Goal: Transaction & Acquisition: Purchase product/service

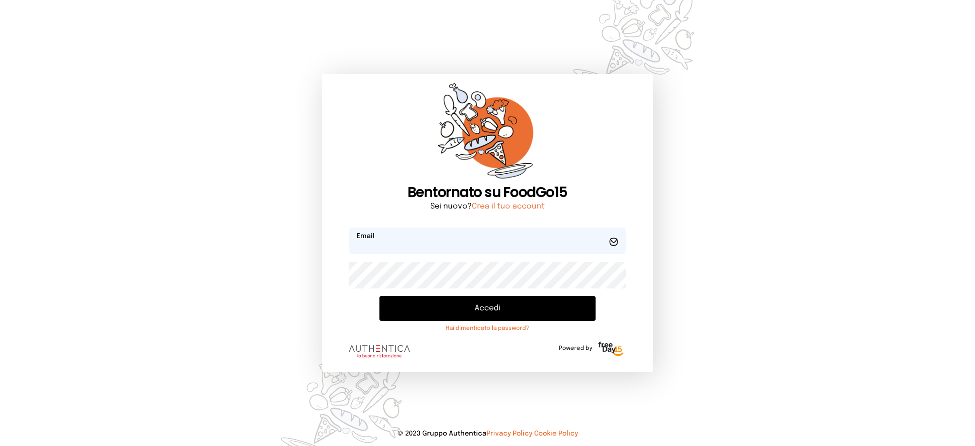
type input "**********"
click at [451, 309] on button "Accedi" at bounding box center [487, 308] width 216 height 25
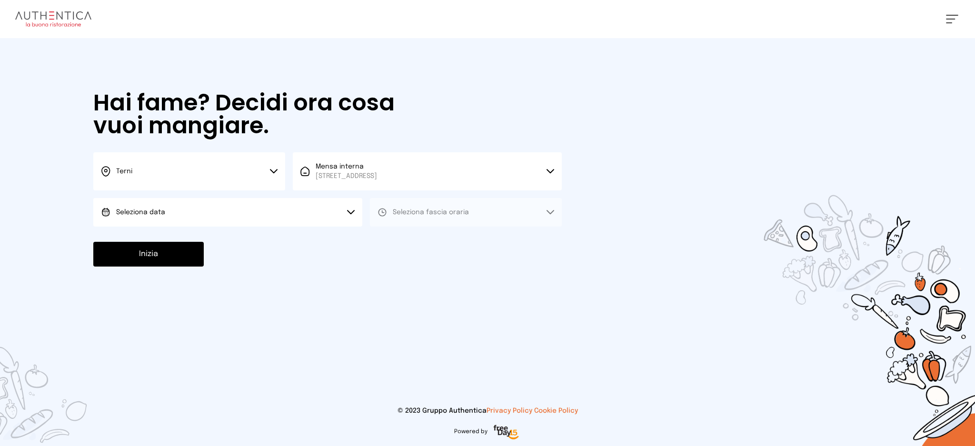
click at [344, 203] on button "Seleziona data" at bounding box center [227, 212] width 269 height 29
click at [319, 241] on li "[DATE], [DATE]" at bounding box center [227, 238] width 269 height 25
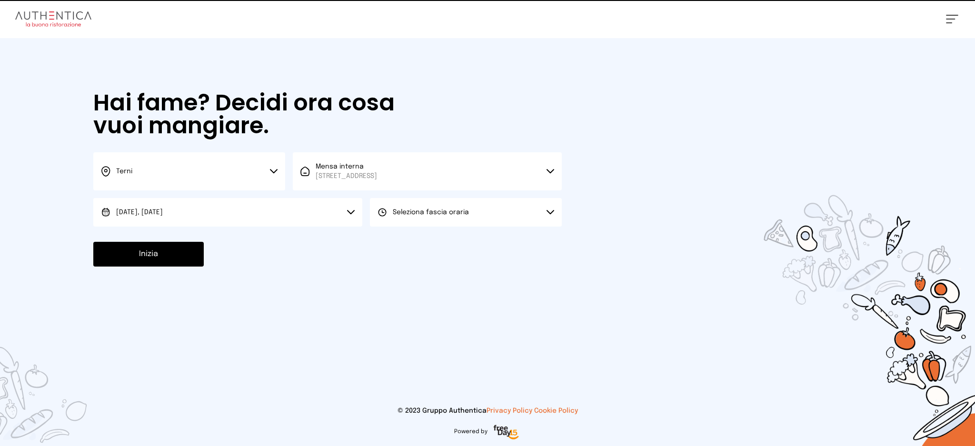
click at [492, 217] on button "Seleziona fascia oraria" at bounding box center [466, 212] width 192 height 29
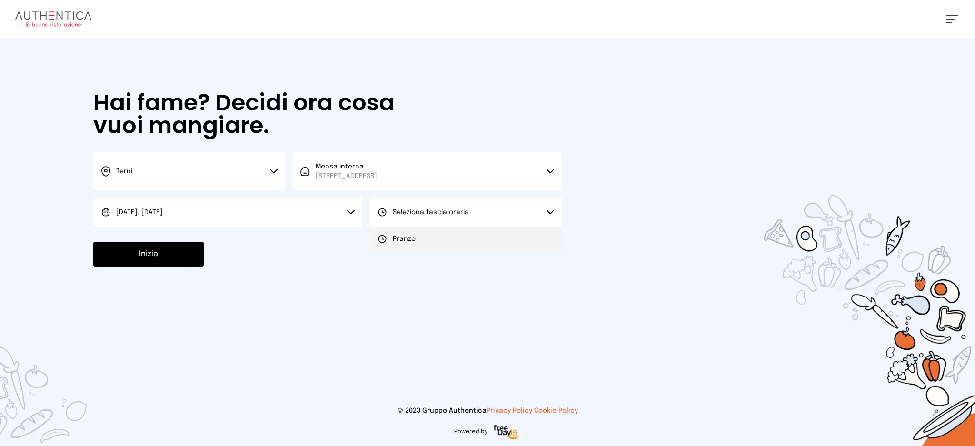
click at [489, 239] on li "Pranzo" at bounding box center [466, 238] width 192 height 25
click at [189, 255] on button "Inizia" at bounding box center [148, 254] width 110 height 25
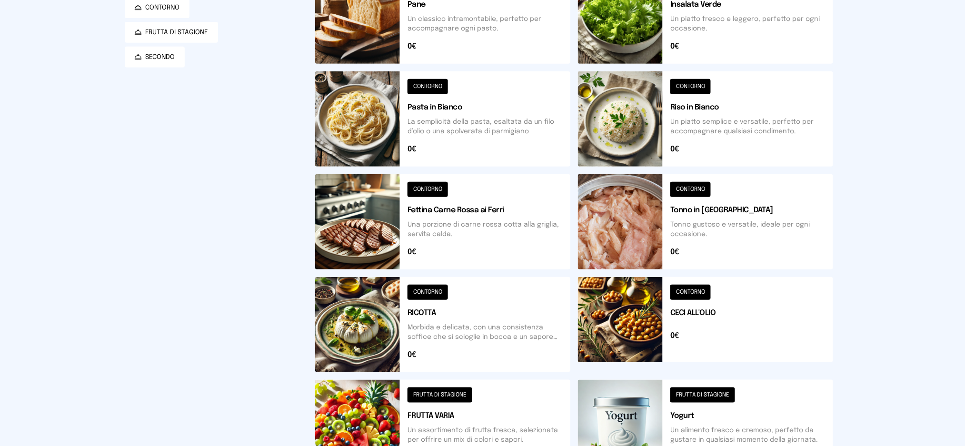
scroll to position [63, 0]
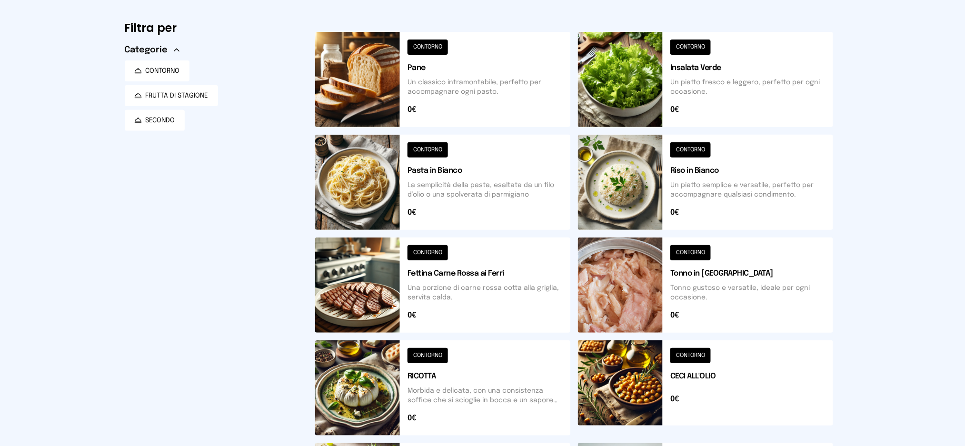
click at [698, 195] on button at bounding box center [705, 182] width 255 height 95
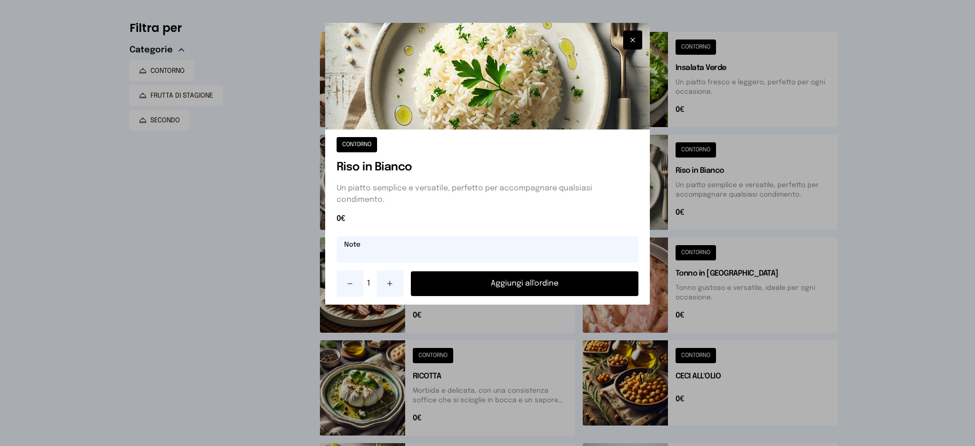
click at [542, 245] on input "text" at bounding box center [487, 249] width 302 height 27
type input "*"
type input "**********"
click at [549, 282] on button "Aggiungi all'ordine" at bounding box center [525, 283] width 228 height 25
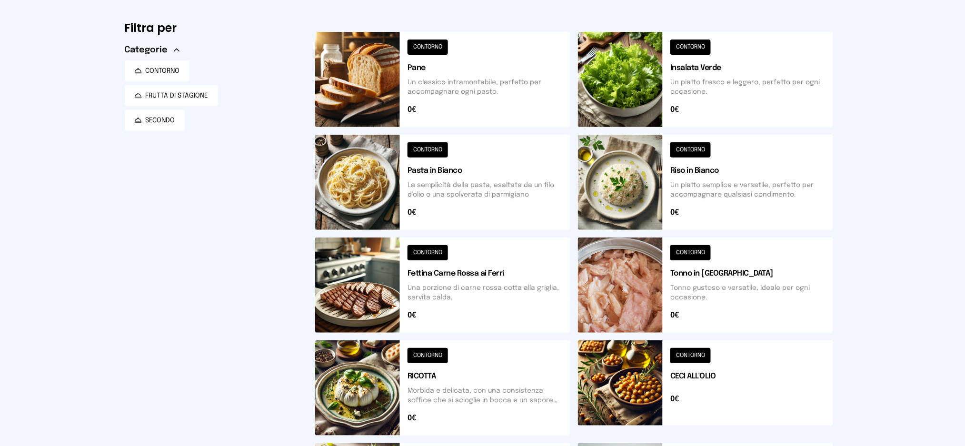
scroll to position [332, 0]
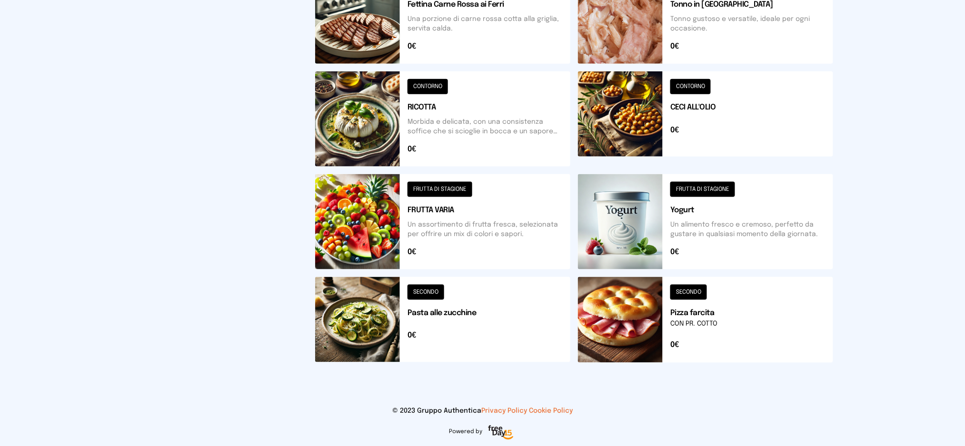
click at [716, 314] on button at bounding box center [705, 320] width 255 height 86
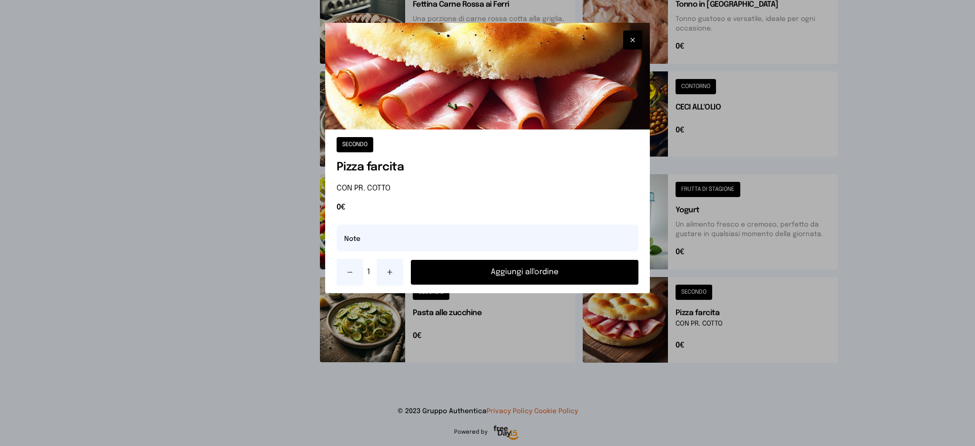
click at [513, 275] on button "Aggiungi all'ordine" at bounding box center [525, 272] width 228 height 25
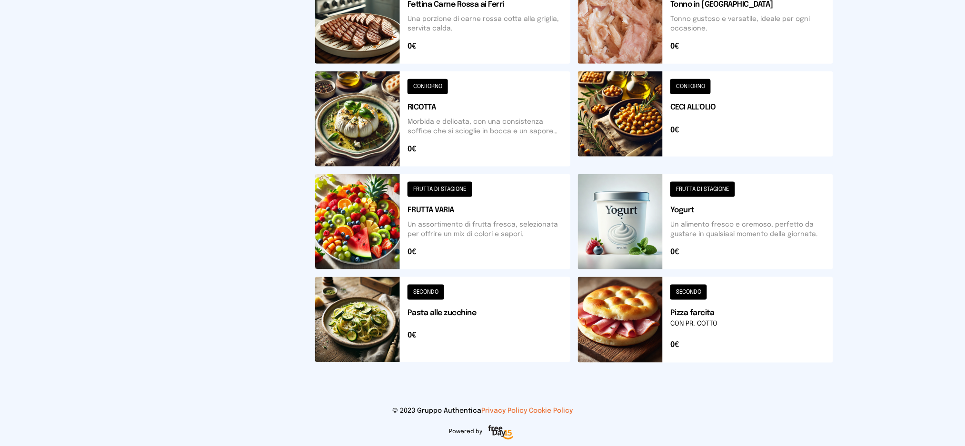
scroll to position [0, 0]
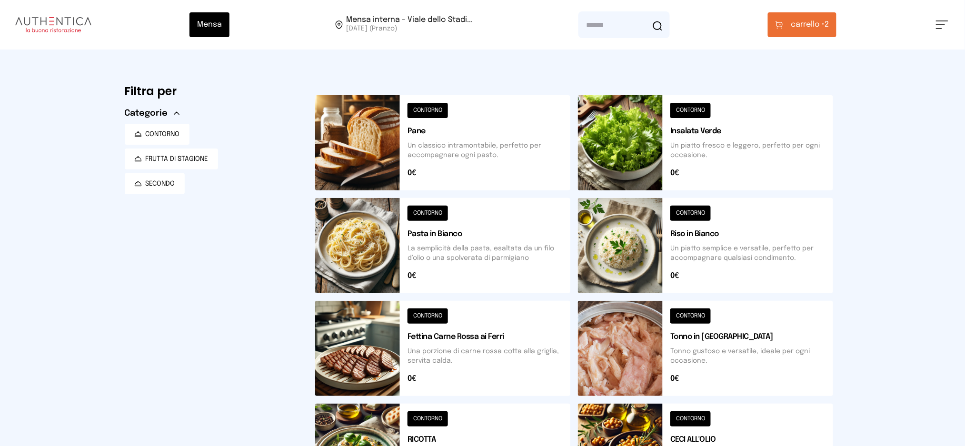
click at [796, 28] on span "carrello •" at bounding box center [807, 24] width 34 height 11
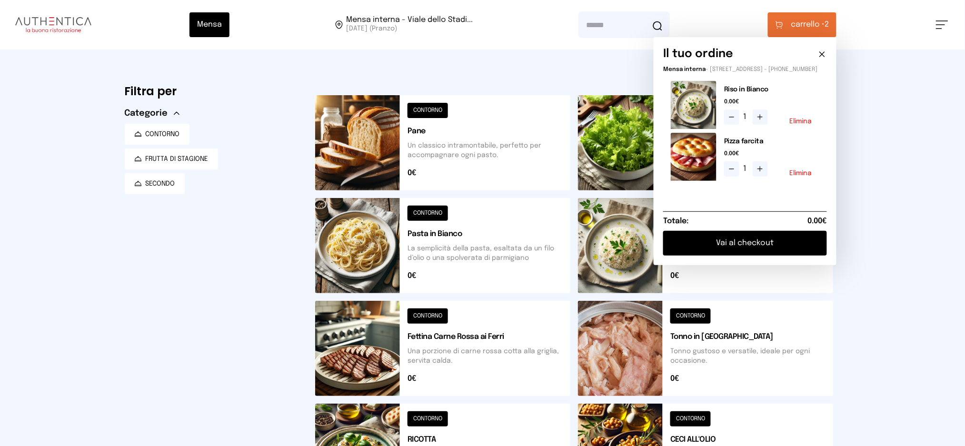
click at [767, 248] on button "Vai al checkout" at bounding box center [745, 243] width 164 height 25
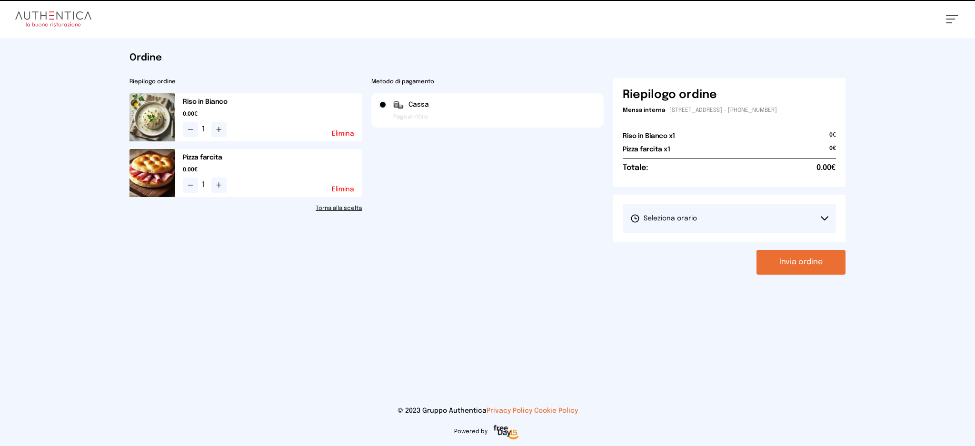
click at [664, 221] on span "Seleziona orario" at bounding box center [663, 219] width 67 height 10
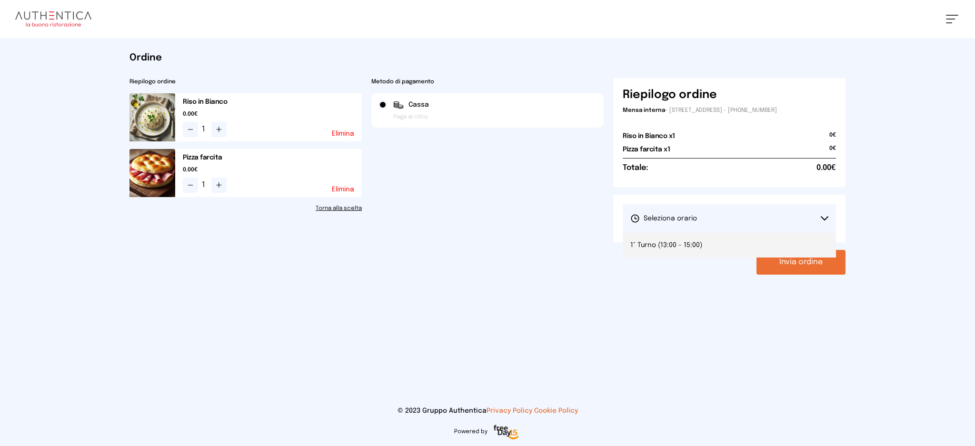
click at [665, 239] on li "1° Turno (13:00 - 15:00)" at bounding box center [728, 245] width 213 height 25
click at [791, 262] on button "Invia ordine" at bounding box center [800, 262] width 89 height 25
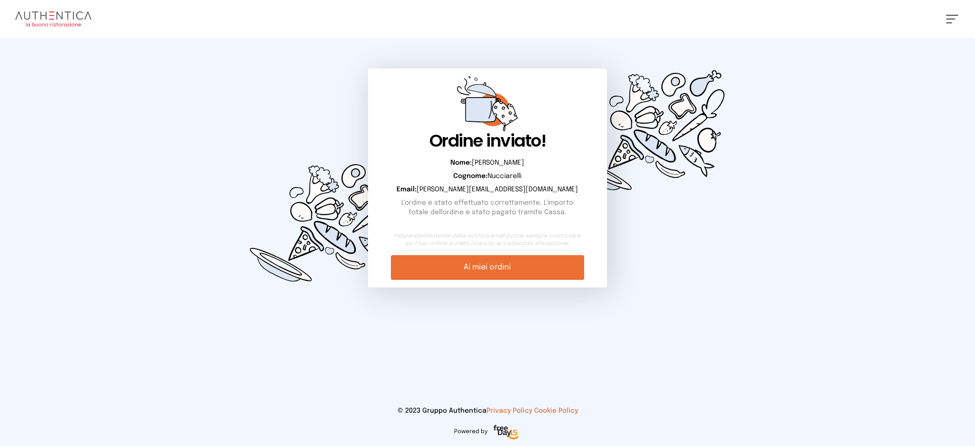
click at [515, 270] on link "Ai miei ordini" at bounding box center [487, 267] width 193 height 25
